Goal: Information Seeking & Learning: Learn about a topic

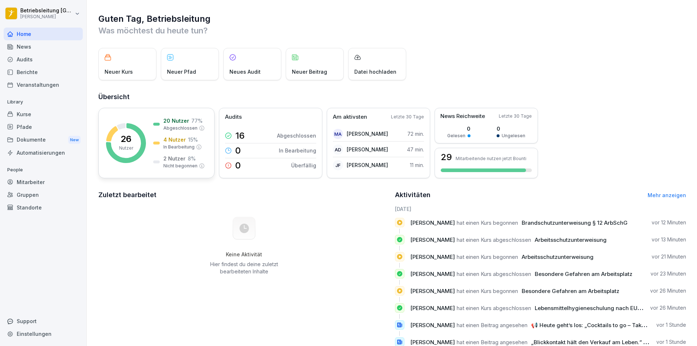
click at [126, 140] on p "26" at bounding box center [126, 139] width 11 height 9
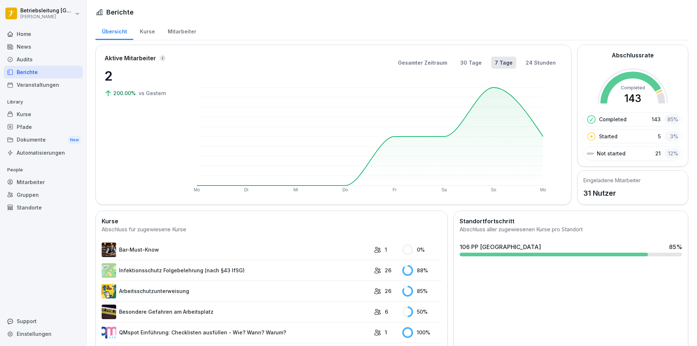
click at [147, 30] on div "Kurse" at bounding box center [147, 30] width 28 height 19
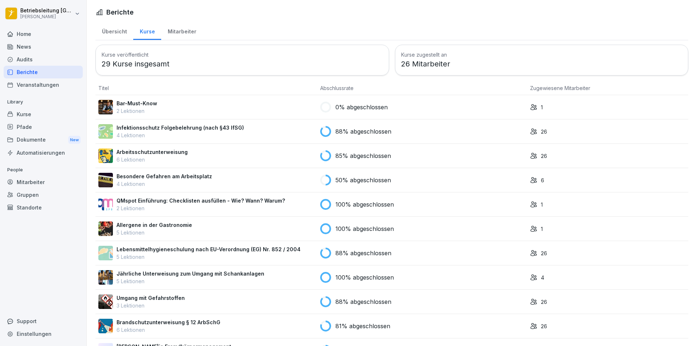
click at [145, 130] on p "Infektionsschutz Folgebelehrung (nach §43 IfSG)" at bounding box center [180, 128] width 127 height 8
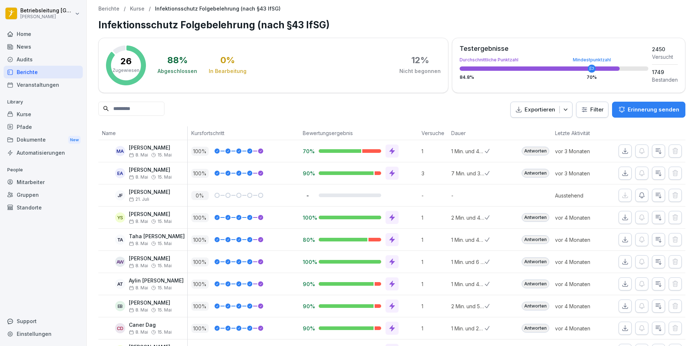
click at [133, 8] on p "Kurse" at bounding box center [137, 9] width 15 height 6
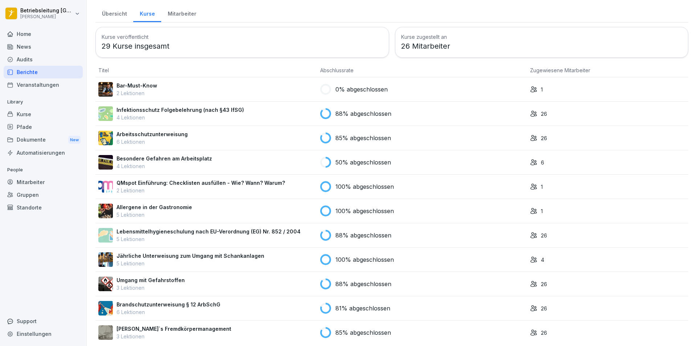
scroll to position [28, 0]
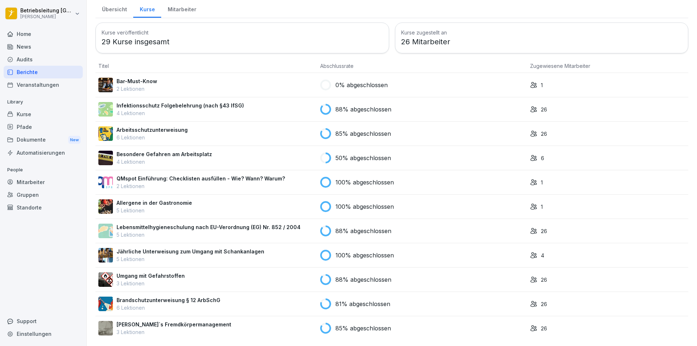
click at [146, 150] on p "Besondere Gefahren am Arbeitsplatz" at bounding box center [164, 154] width 95 height 8
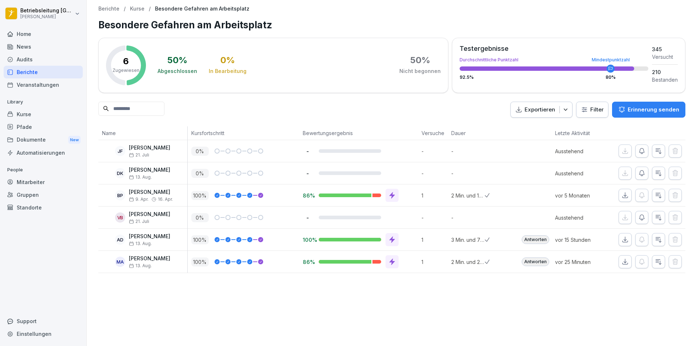
click at [123, 57] on p "6" at bounding box center [126, 61] width 6 height 9
click at [134, 8] on p "Kurse" at bounding box center [137, 9] width 15 height 6
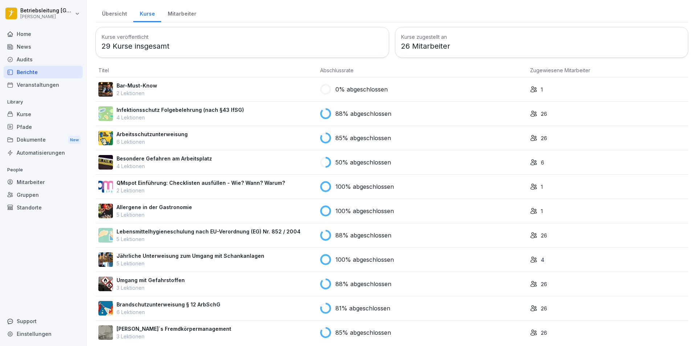
scroll to position [28, 0]
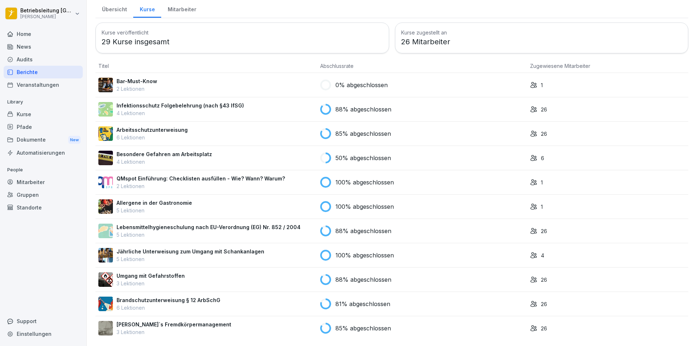
click at [146, 296] on p "Brandschutzunterweisung § 12 ArbSchG" at bounding box center [169, 300] width 104 height 8
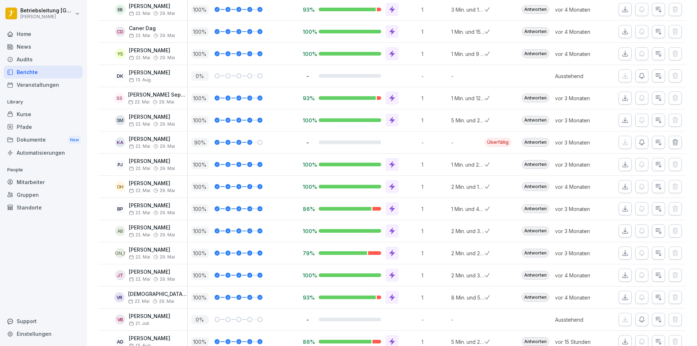
scroll to position [387, 0]
